Goal: Use online tool/utility

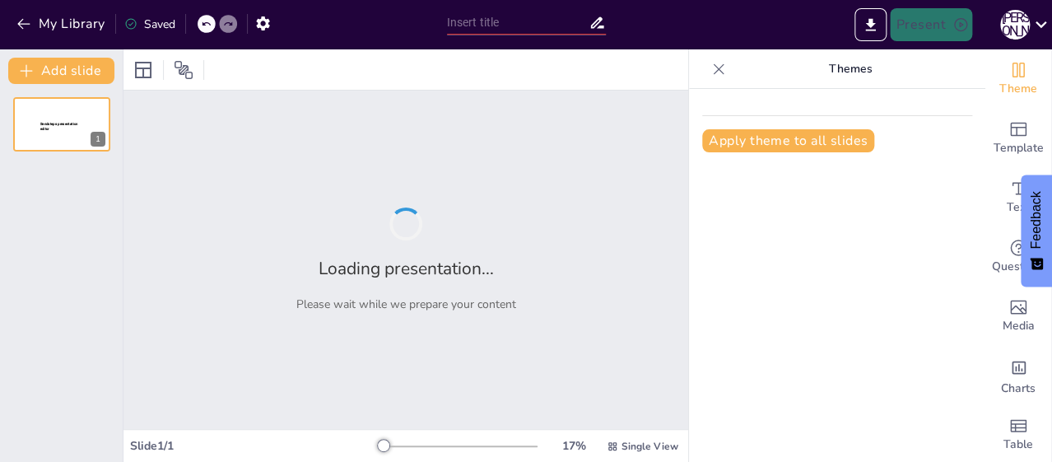
type input "Основи безпеки життєдіяльності: категорійно-понятійний апарат"
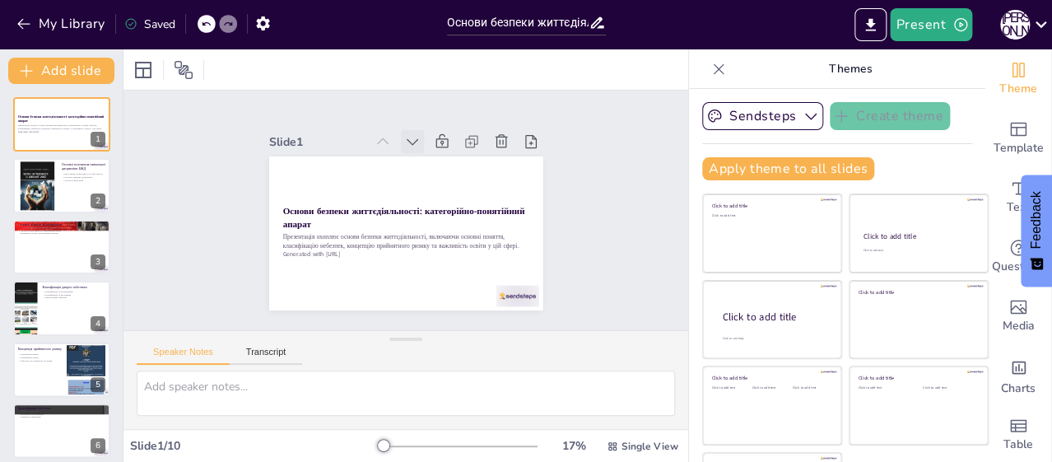
click at [417, 135] on icon at bounding box center [427, 145] width 20 height 20
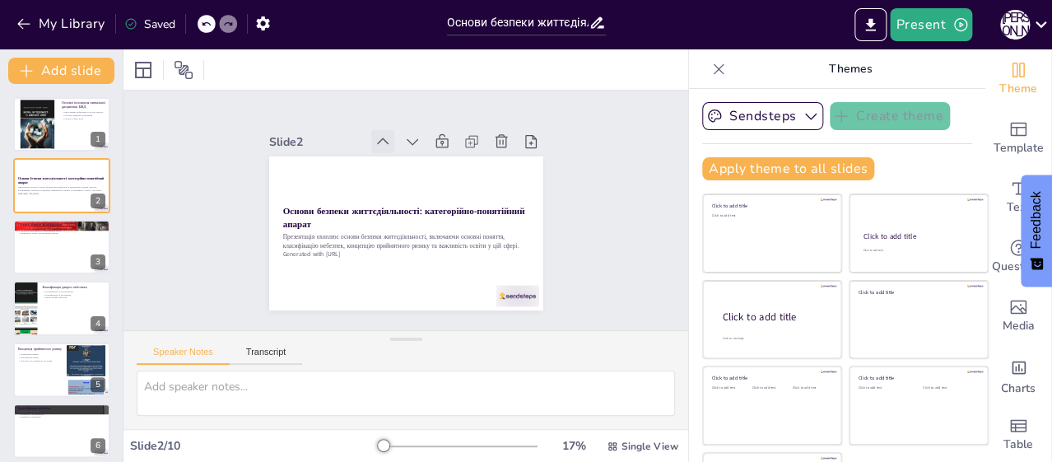
click at [430, 136] on icon at bounding box center [441, 147] width 23 height 23
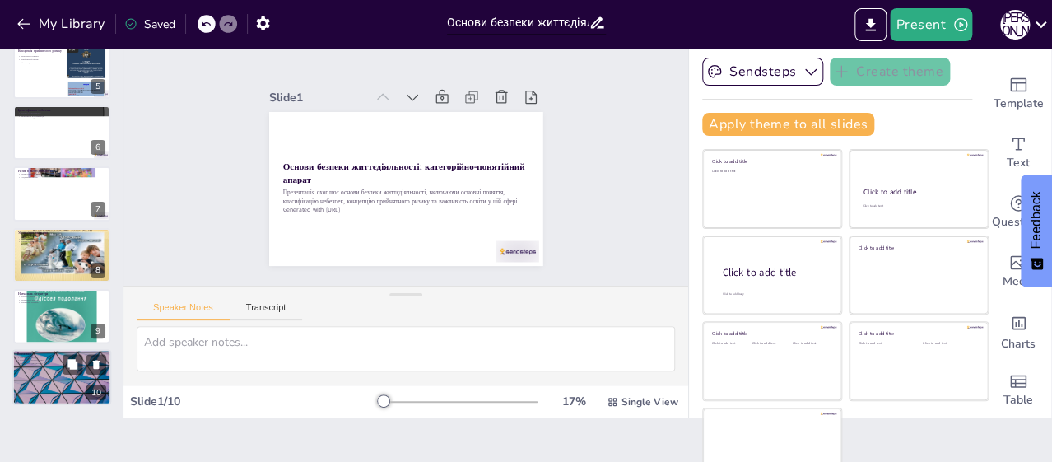
scroll to position [68, 0]
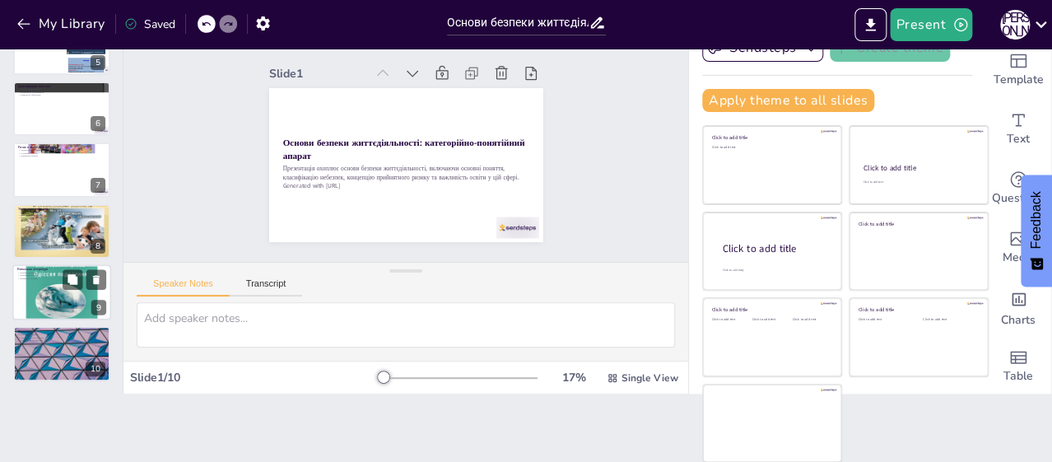
click at [47, 294] on div at bounding box center [61, 292] width 99 height 99
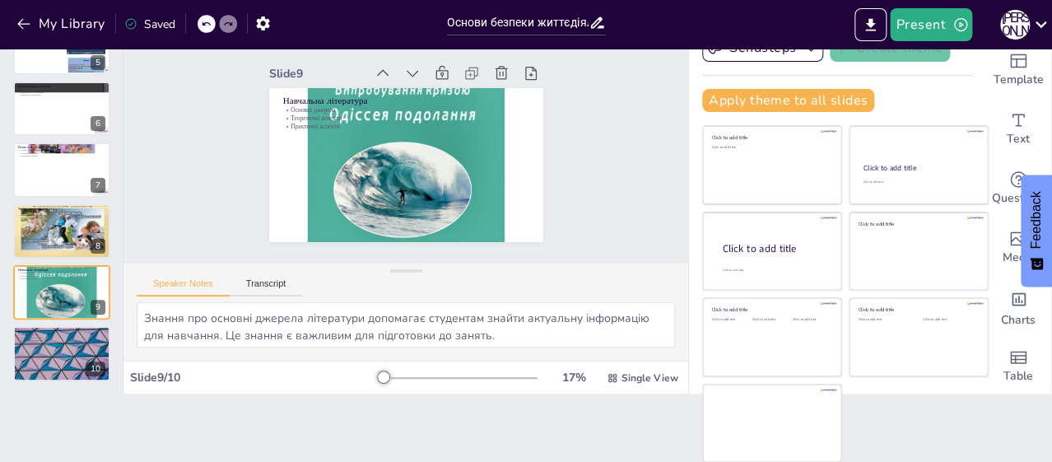
scroll to position [0, 0]
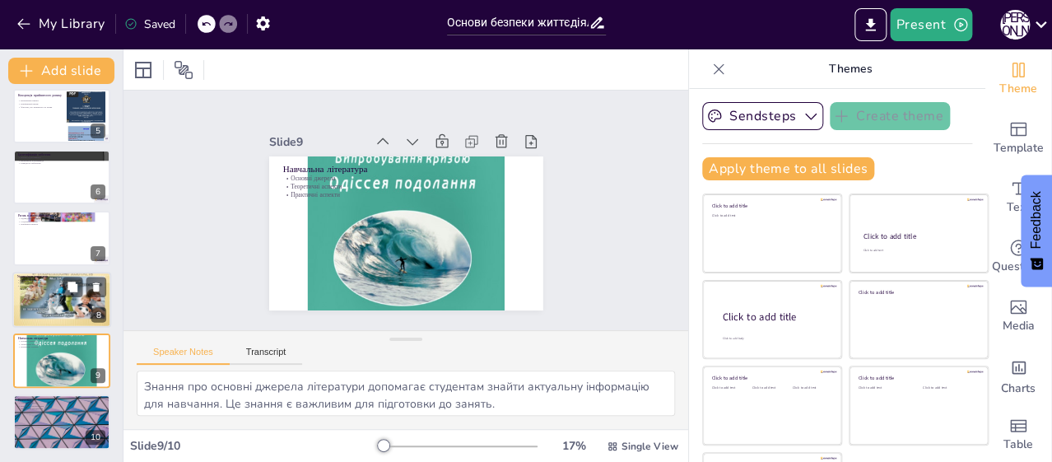
click at [38, 303] on div at bounding box center [61, 300] width 99 height 74
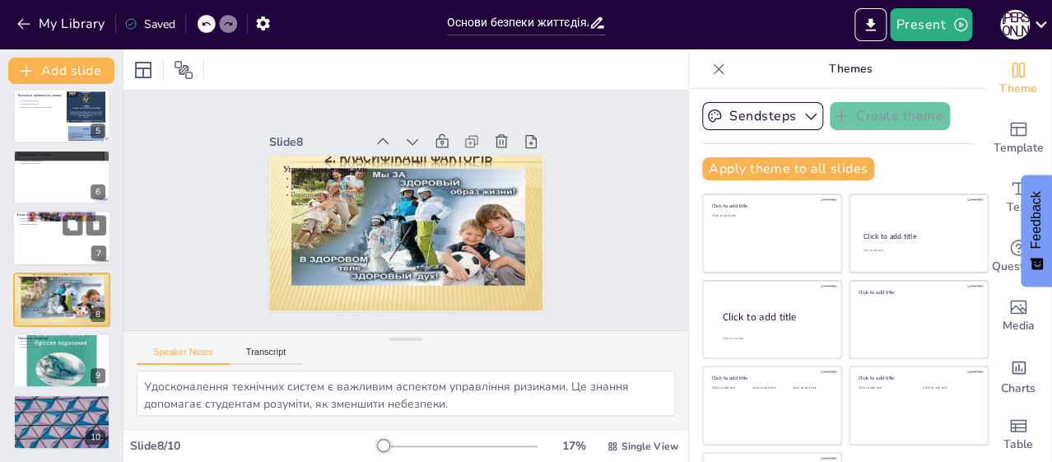
click at [44, 229] on div at bounding box center [61, 239] width 99 height 56
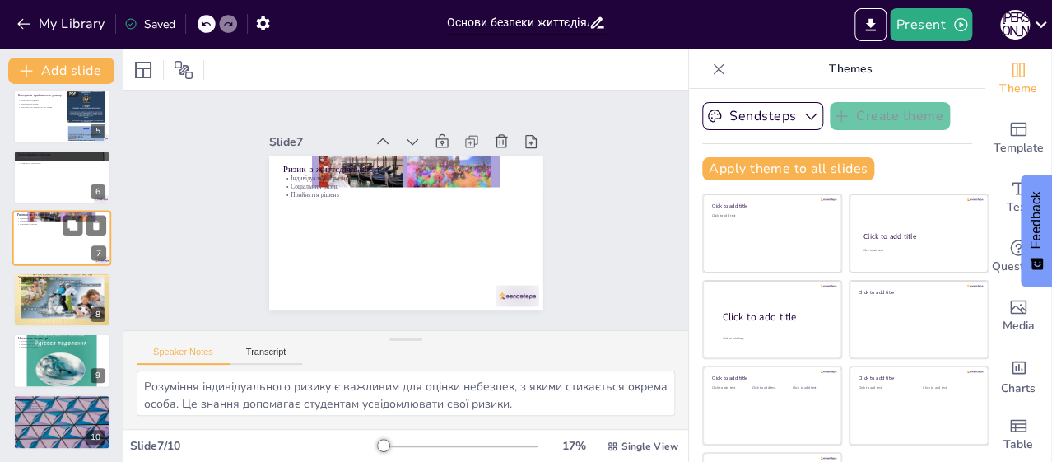
scroll to position [219, 0]
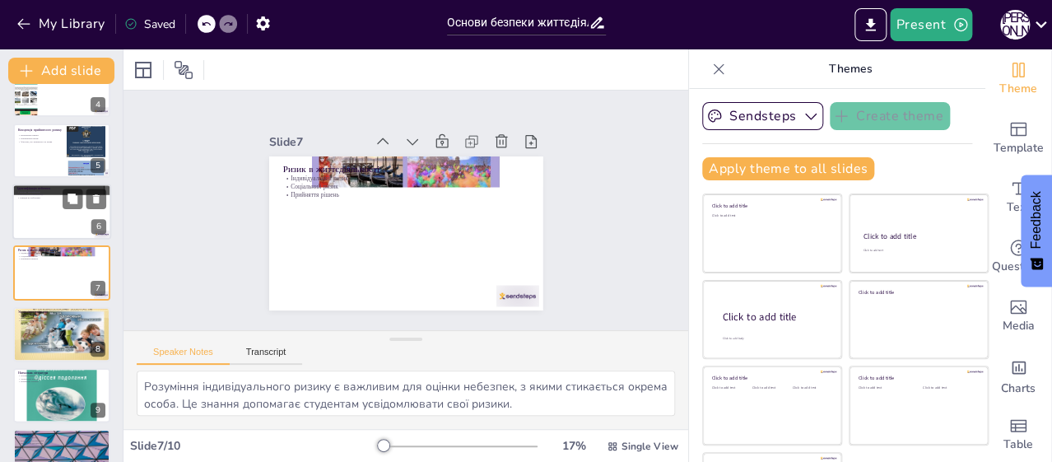
click at [49, 212] on div at bounding box center [61, 212] width 99 height 56
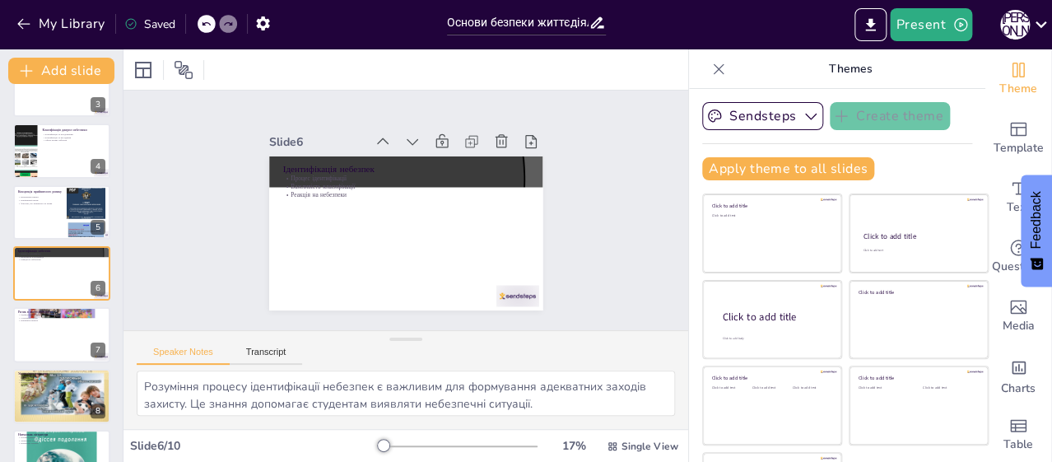
scroll to position [75, 0]
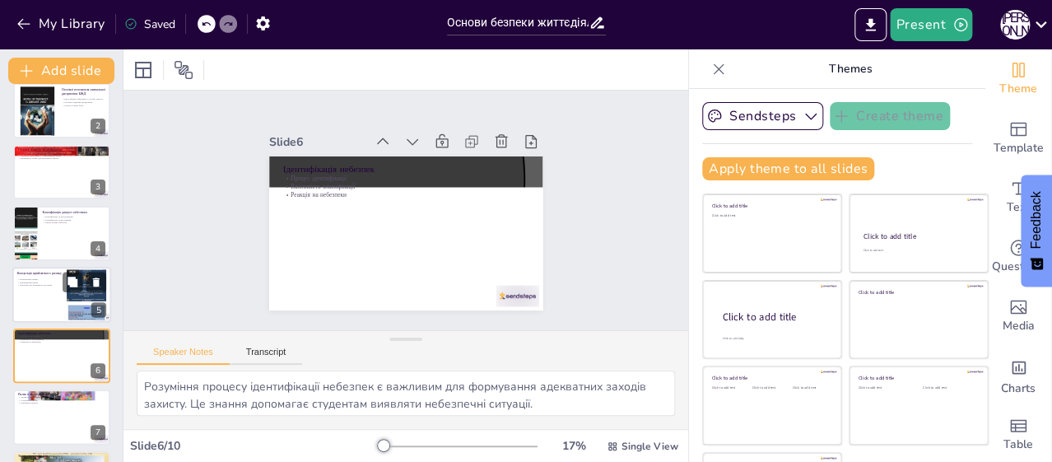
click at [31, 296] on div at bounding box center [61, 295] width 99 height 56
type textarea "Визначення ризику є критично важливим для розуміння його сутності. Це знання до…"
